Goal: Task Accomplishment & Management: Use online tool/utility

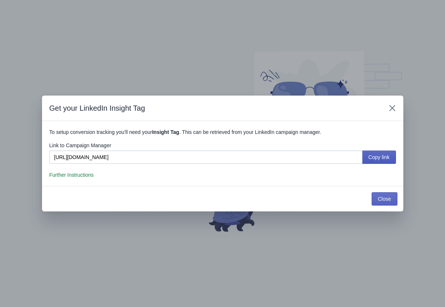
click at [386, 159] on span "Copy link" at bounding box center [379, 157] width 21 height 6
click at [85, 172] on span "Further Instructions" at bounding box center [71, 175] width 45 height 6
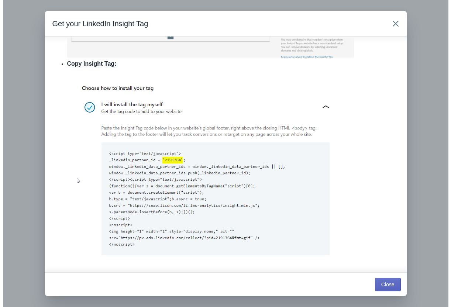
scroll to position [686, 0]
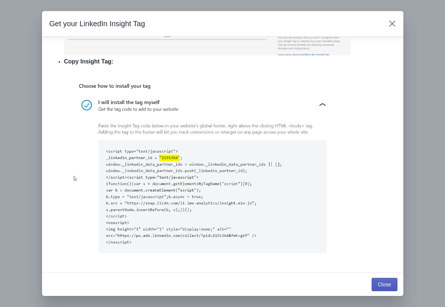
click at [380, 282] on span "Close" at bounding box center [384, 285] width 13 height 6
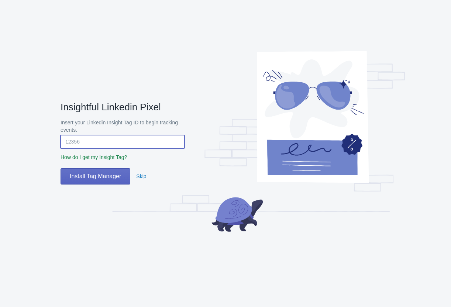
click at [85, 138] on input "Insert your Linkedin Insight Tag ID to begin tracking events." at bounding box center [123, 141] width 124 height 13
paste input "7884834"
type input "7884834"
click at [92, 180] on button "Install Tag Manager" at bounding box center [96, 176] width 70 height 16
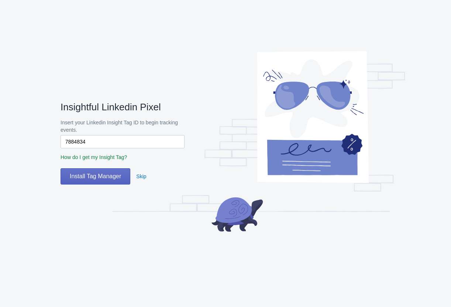
click at [94, 201] on div "Insightful Linkedin Pixel Insert your Linkedin Insight Tag ID to begin tracking…" at bounding box center [233, 143] width 345 height 242
click at [133, 56] on img at bounding box center [258, 142] width 293 height 240
click at [100, 184] on button "Install Tag Manager" at bounding box center [96, 176] width 70 height 16
click at [100, 178] on span "Install Tag Manager" at bounding box center [95, 176] width 51 height 7
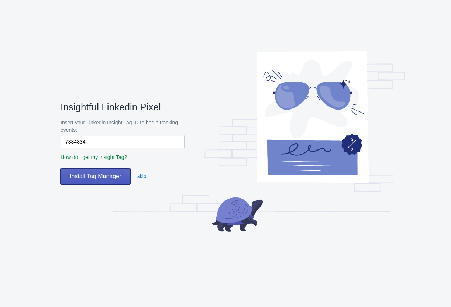
click at [100, 178] on span "Install Tag Manager" at bounding box center [95, 176] width 51 height 7
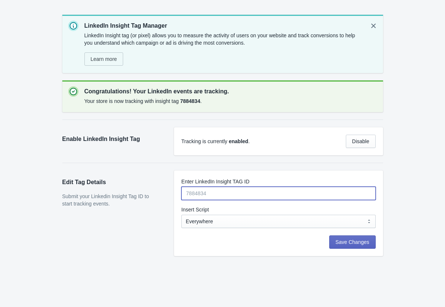
click at [230, 197] on input "Enter LinkedIn Insight TAG ID" at bounding box center [279, 193] width 194 height 13
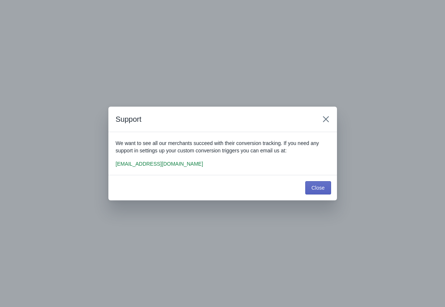
click at [168, 163] on span "[EMAIL_ADDRESS][DOMAIN_NAME]" at bounding box center [159, 164] width 87 height 6
copy div "[EMAIL_ADDRESS][DOMAIN_NAME] Close"
click at [320, 194] on div "Close" at bounding box center [222, 187] width 229 height 25
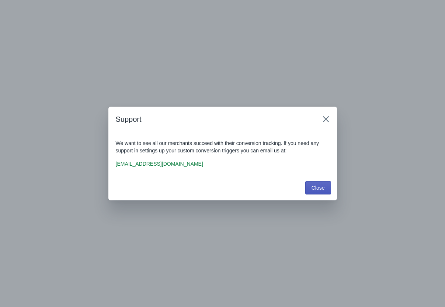
click at [319, 193] on button "Close" at bounding box center [319, 187] width 26 height 13
click at [314, 182] on button "Close" at bounding box center [319, 187] width 26 height 13
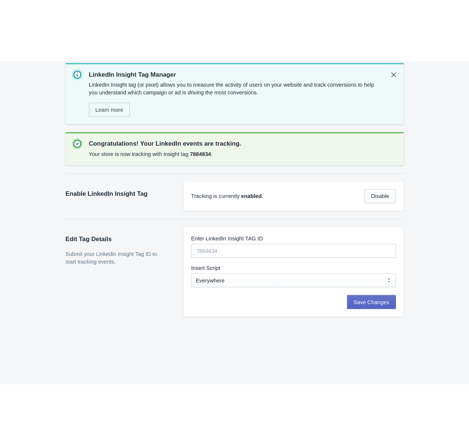
scroll to position [22, 0]
